Goal: Find specific page/section: Find specific page/section

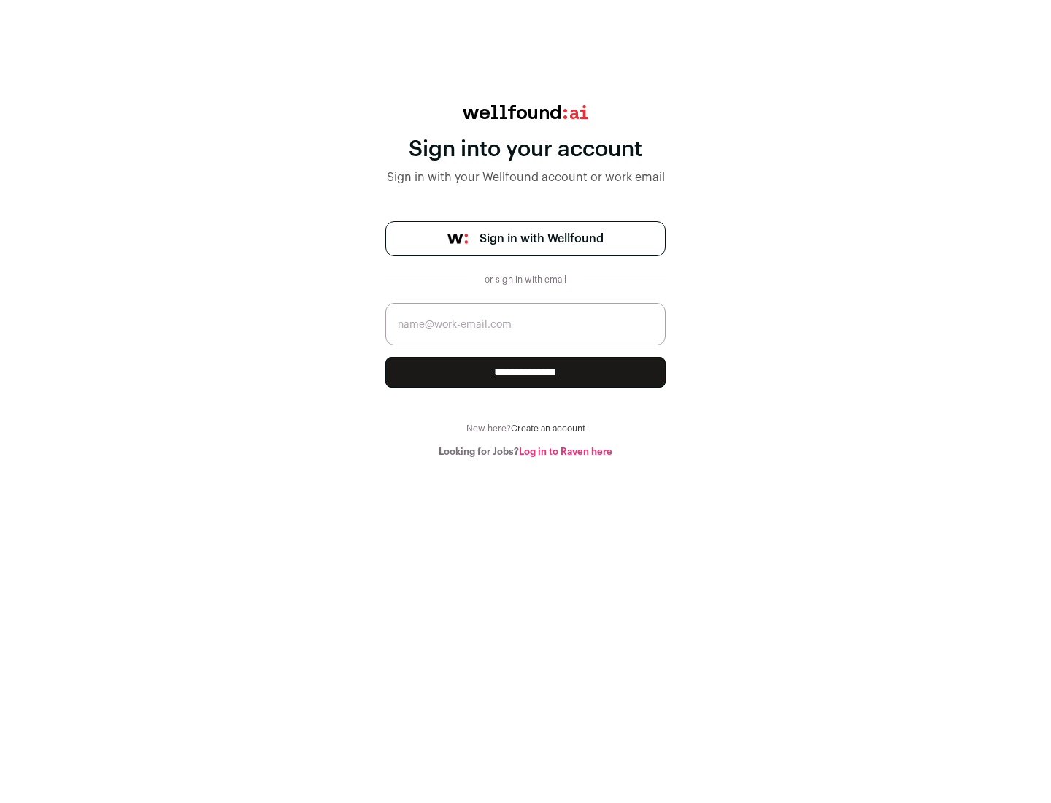
click at [541, 239] on span "Sign in with Wellfound" at bounding box center [541, 239] width 124 height 18
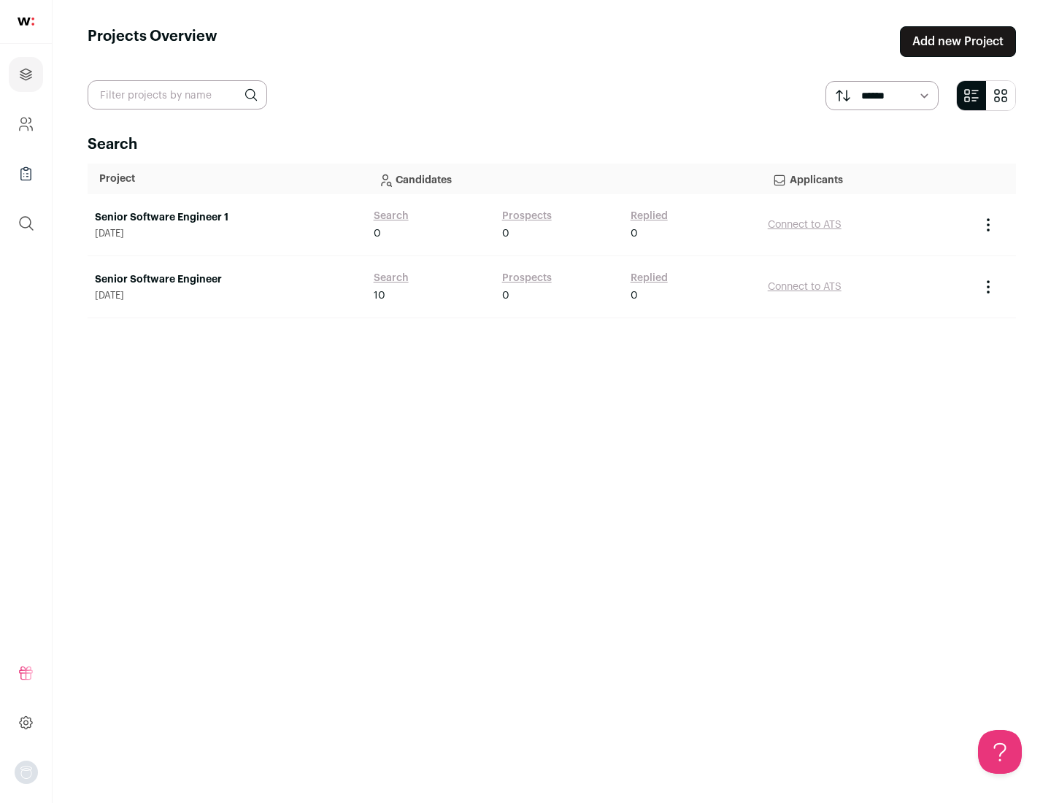
click at [226, 280] on link "Senior Software Engineer" at bounding box center [227, 279] width 264 height 15
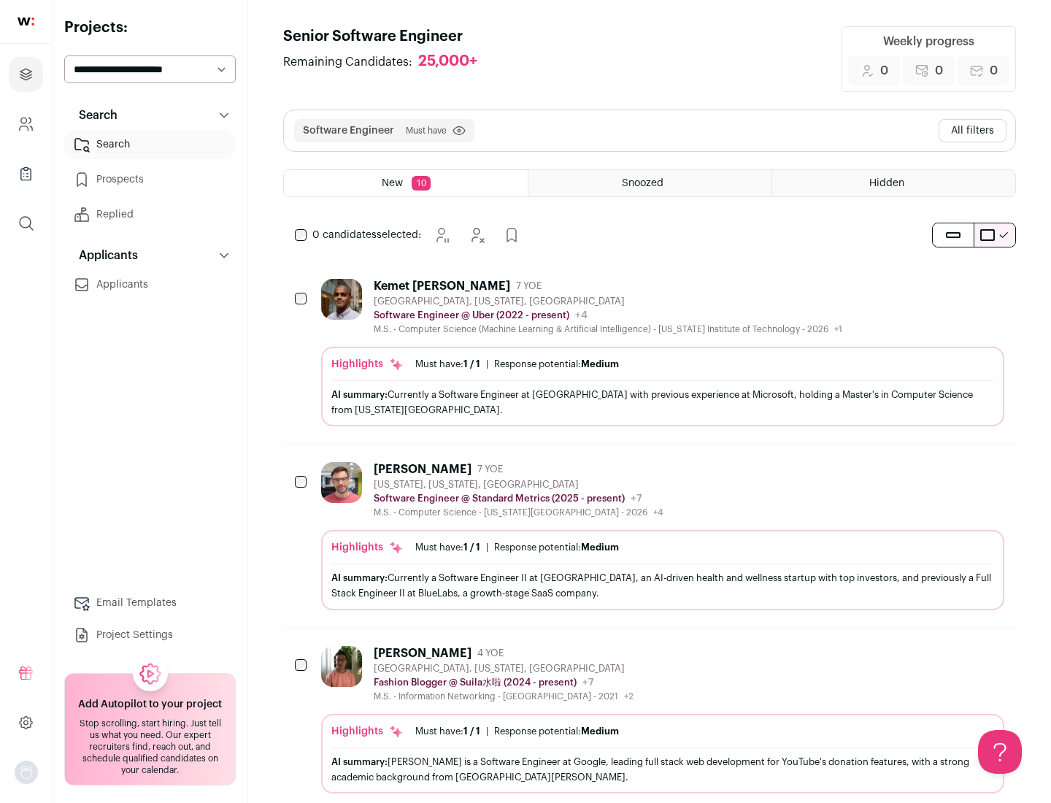
click at [650, 352] on div "Highlights Must have: 1 / 1 How many must haves have been fulfilled? | Response…" at bounding box center [662, 387] width 683 height 80
